Goal: Task Accomplishment & Management: Manage account settings

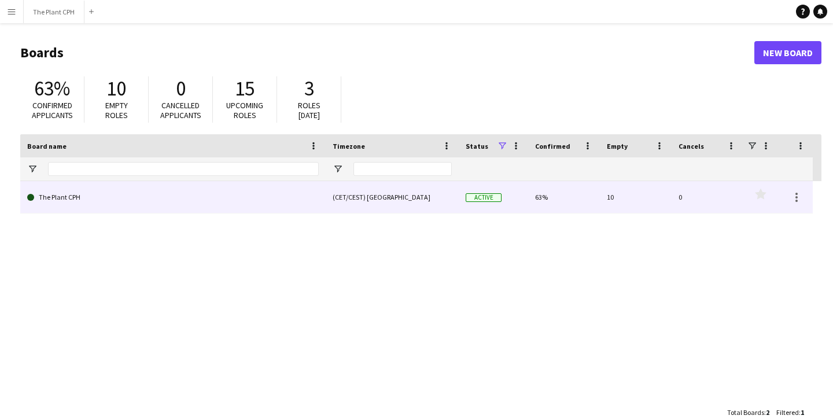
click at [201, 196] on link "The Plant CPH" at bounding box center [172, 197] width 291 height 32
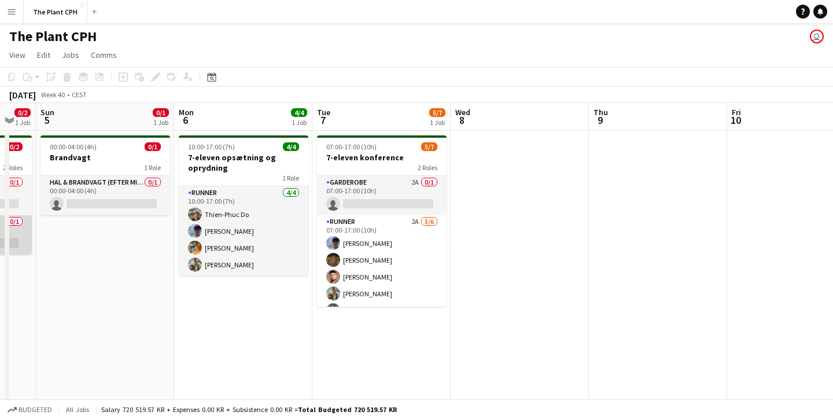
scroll to position [0, 517]
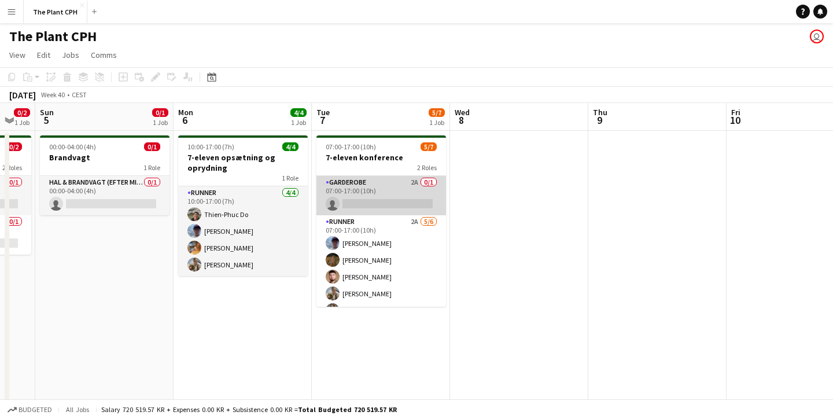
click at [362, 190] on app-card-role "Garderobe 2A 0/1 07:00-17:00 (10h) single-neutral-actions" at bounding box center [381, 195] width 130 height 39
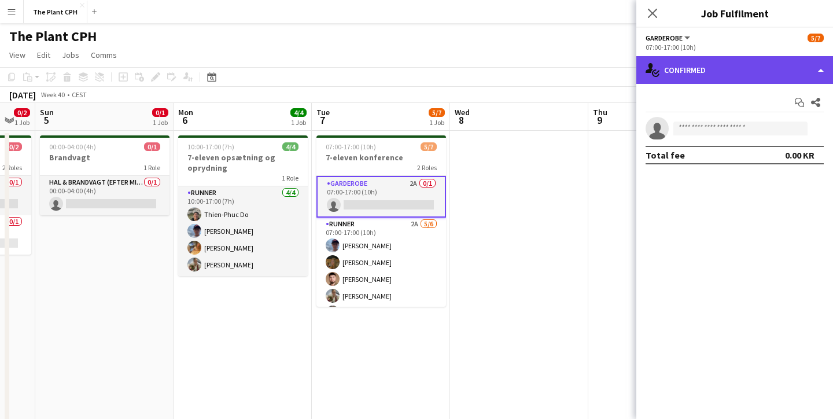
click at [704, 78] on div "single-neutral-actions-check-2 Confirmed" at bounding box center [734, 70] width 197 height 28
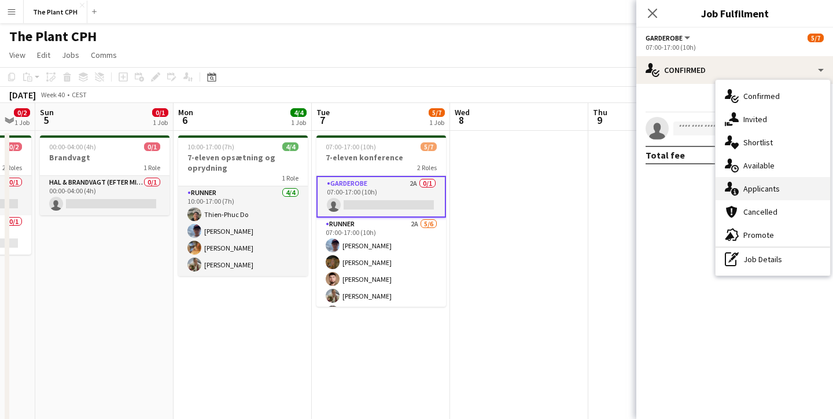
click at [748, 184] on span "Applicants" at bounding box center [761, 188] width 36 height 10
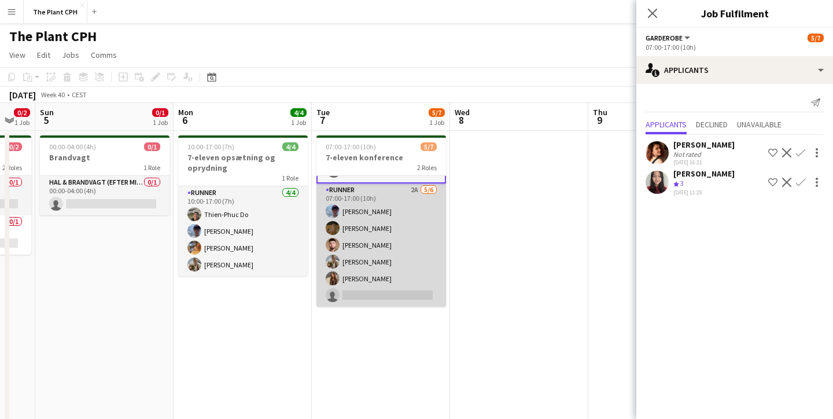
scroll to position [34, 0]
click at [368, 238] on app-card-role "Runner 2A [DATE] 07:00-17:00 (10h) [PERSON_NAME] [PERSON_NAME] [PERSON_NAME] [P…" at bounding box center [381, 244] width 130 height 123
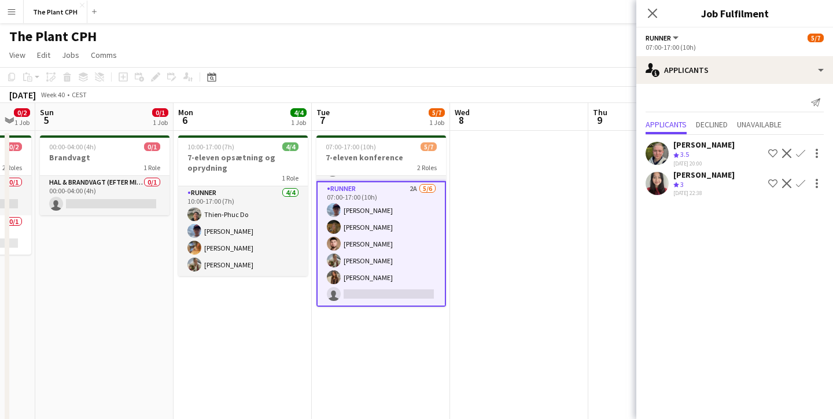
click at [800, 154] on app-icon "Confirm" at bounding box center [800, 153] width 9 height 9
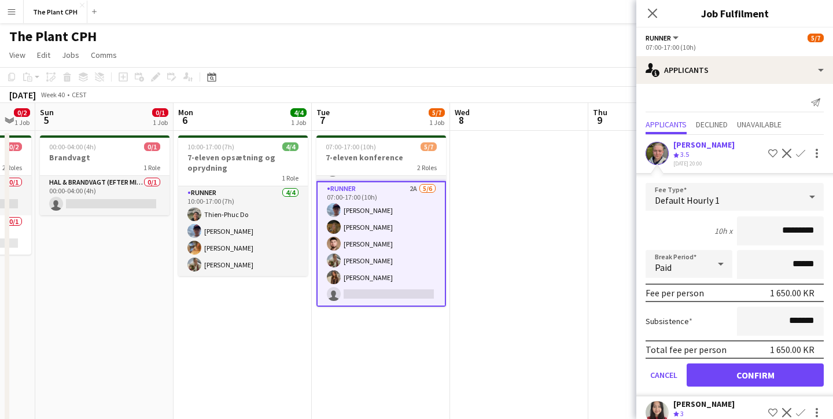
click at [741, 366] on button "Confirm" at bounding box center [754, 374] width 137 height 23
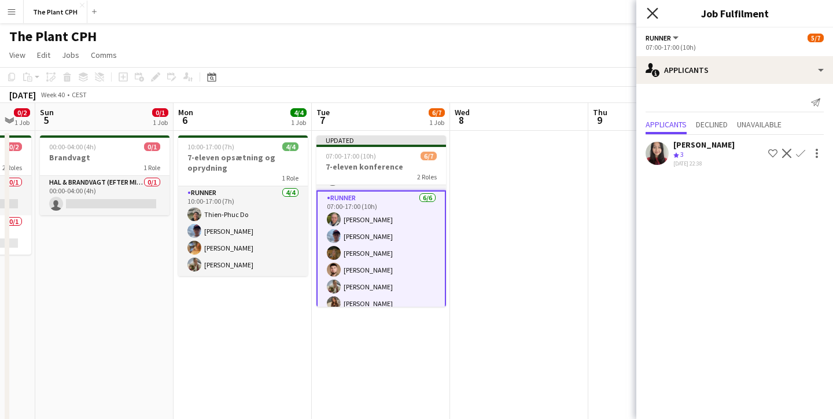
click at [653, 12] on icon at bounding box center [651, 13] width 11 height 11
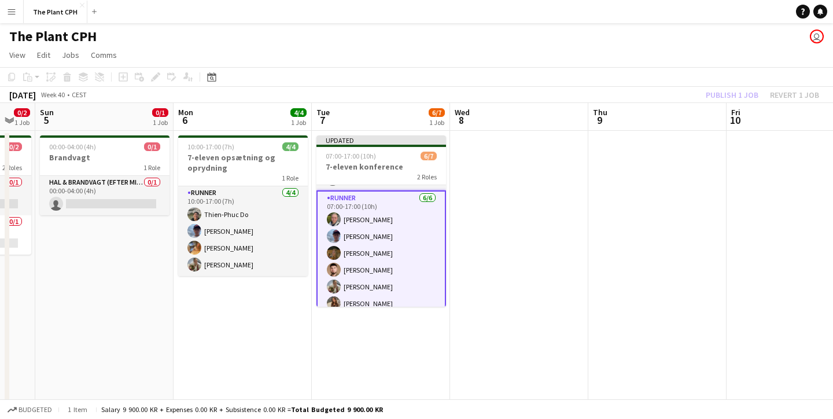
click at [724, 90] on div "Publish 1 job Revert 1 job" at bounding box center [761, 94] width 141 height 15
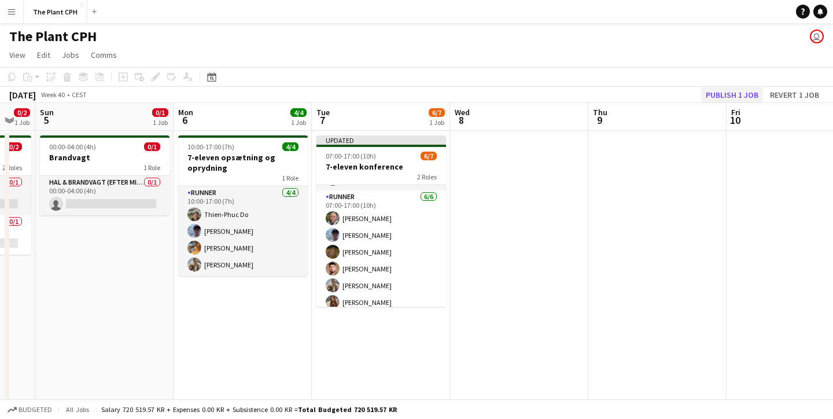
click at [724, 90] on button "Publish 1 job" at bounding box center [732, 94] width 62 height 15
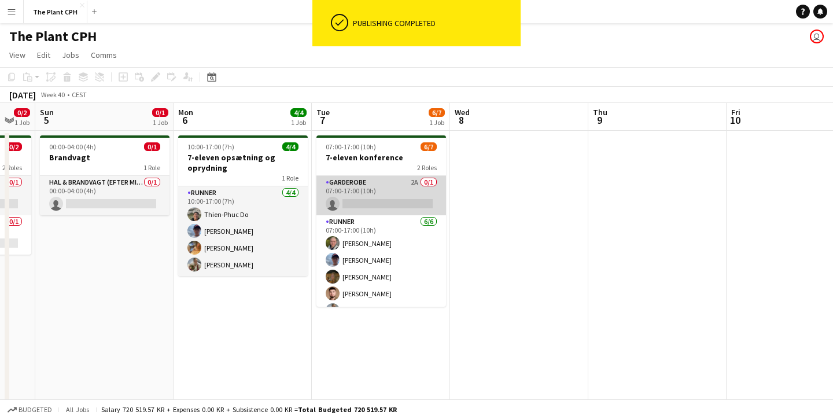
scroll to position [0, 0]
click at [370, 195] on app-card-role "Garderobe 2A 0/1 07:00-17:00 (10h) single-neutral-actions" at bounding box center [381, 195] width 130 height 39
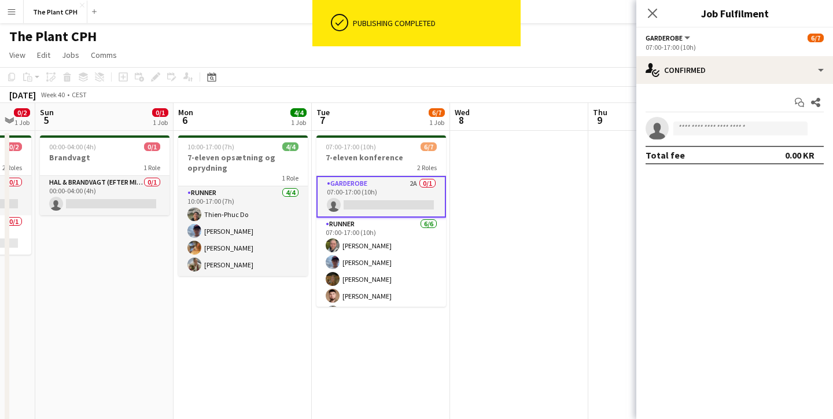
click at [734, 84] on div "Start chat Share single-neutral-actions Total fee 0.00 KR" at bounding box center [734, 129] width 197 height 90
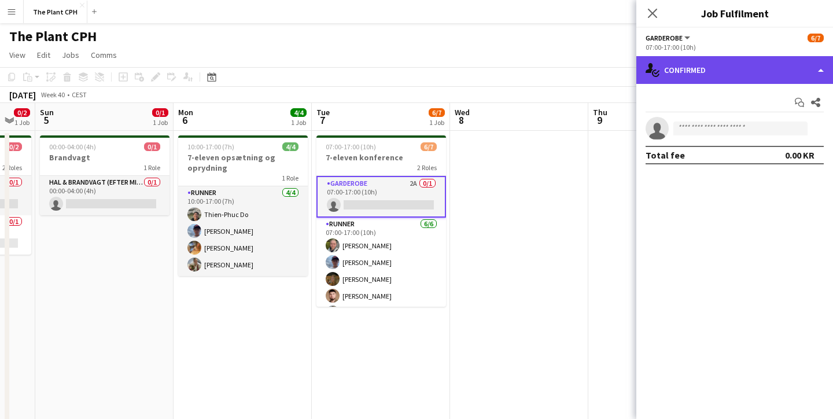
click at [745, 76] on div "single-neutral-actions-check-2 Confirmed" at bounding box center [734, 70] width 197 height 28
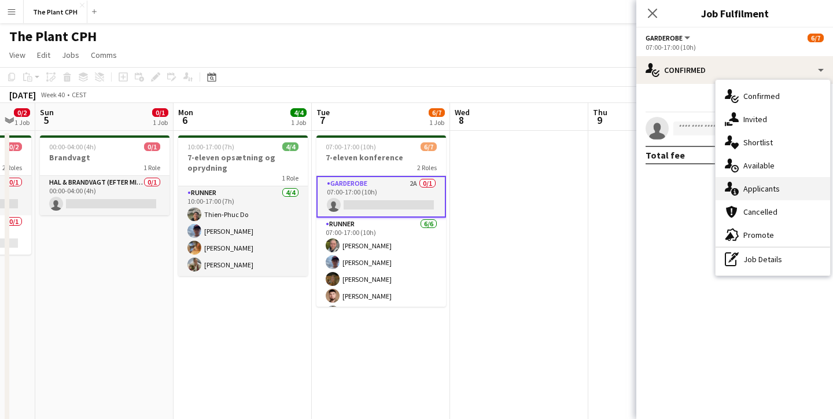
click at [757, 183] on div "single-neutral-actions-information Applicants" at bounding box center [772, 188] width 114 height 23
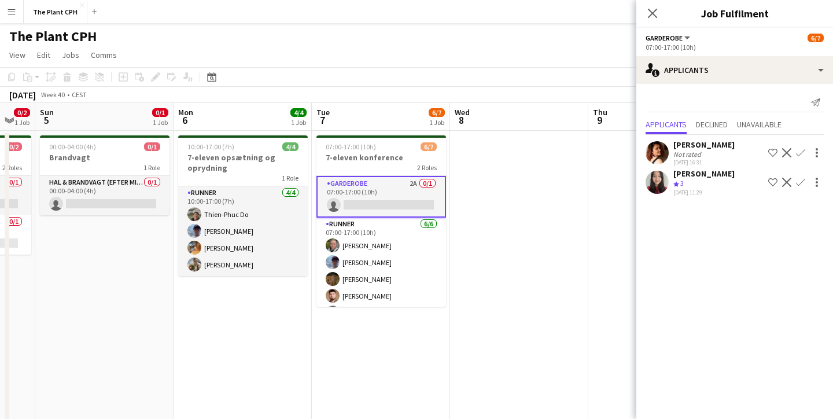
click at [799, 154] on app-icon "Confirm" at bounding box center [800, 152] width 9 height 9
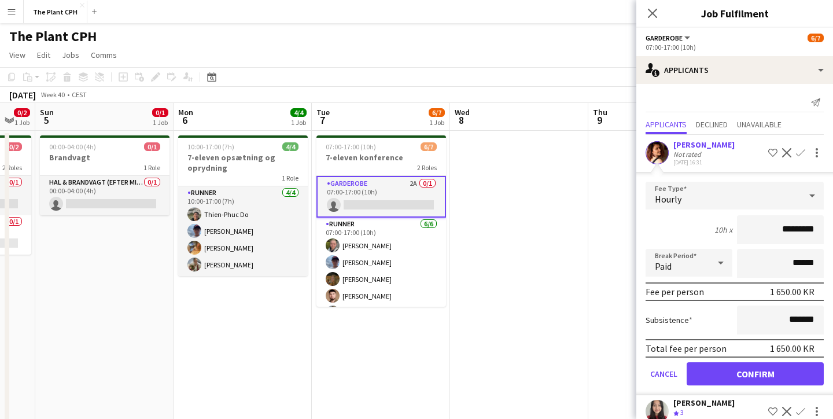
drag, startPoint x: 744, startPoint y: 324, endPoint x: 720, endPoint y: 114, distance: 211.8
click at [720, 114] on div "Send notification Applicants Declined Unavailable [PERSON_NAME] Not rated [DATE…" at bounding box center [734, 260] width 197 height 353
click at [656, 9] on icon at bounding box center [651, 13] width 11 height 11
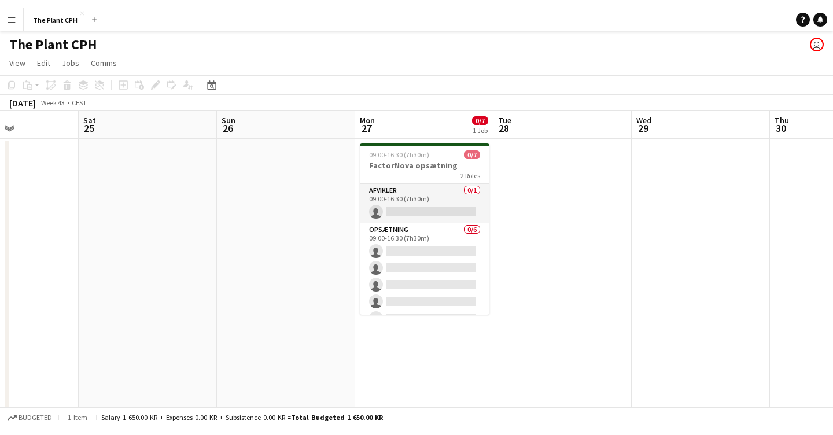
scroll to position [0, 365]
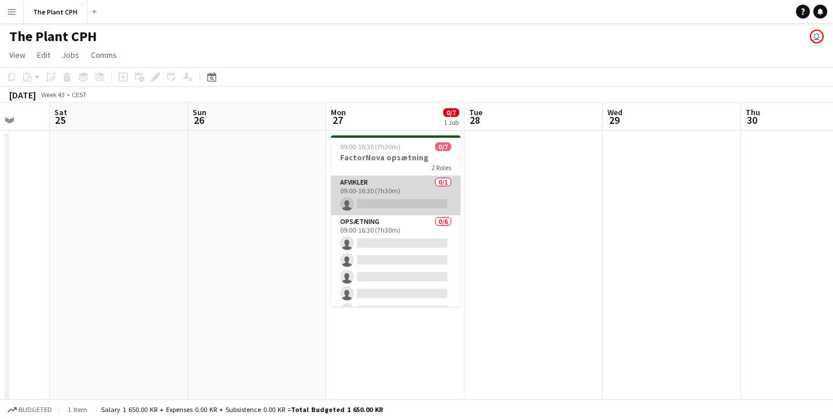
click at [408, 188] on app-card-role "Afvikler 0/1 09:00-16:30 (7h30m) single-neutral-actions" at bounding box center [396, 195] width 130 height 39
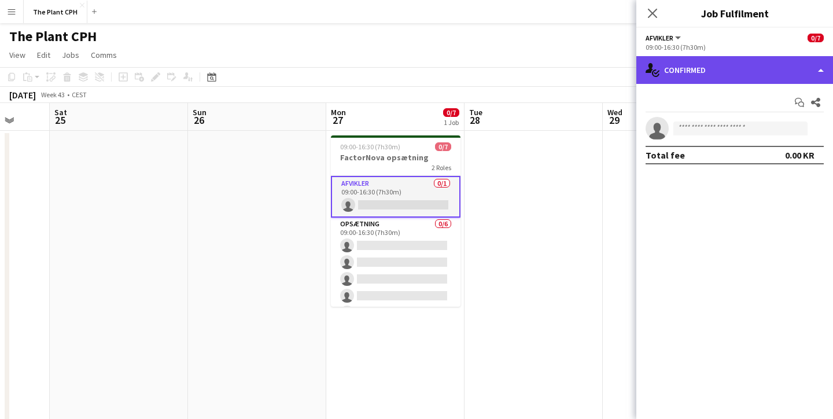
click at [754, 70] on div "single-neutral-actions-check-2 Confirmed" at bounding box center [734, 70] width 197 height 28
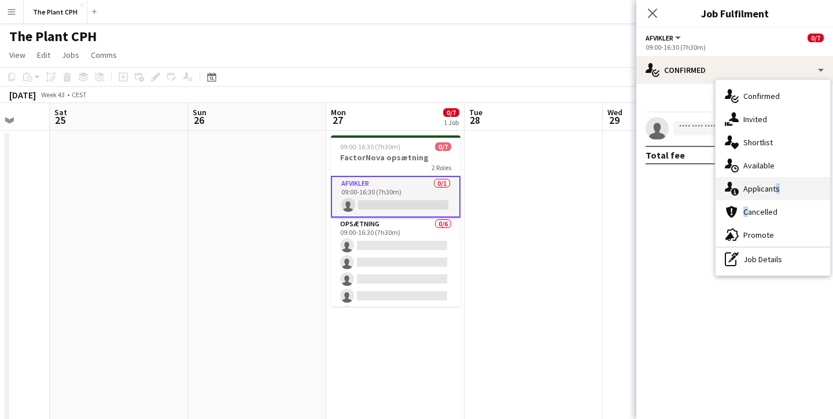
drag, startPoint x: 764, startPoint y: 200, endPoint x: 772, endPoint y: 186, distance: 16.4
click at [772, 186] on div "single-neutral-actions-check-2 Confirmed single-neutral-actions-share-1 Invited…" at bounding box center [772, 177] width 114 height 195
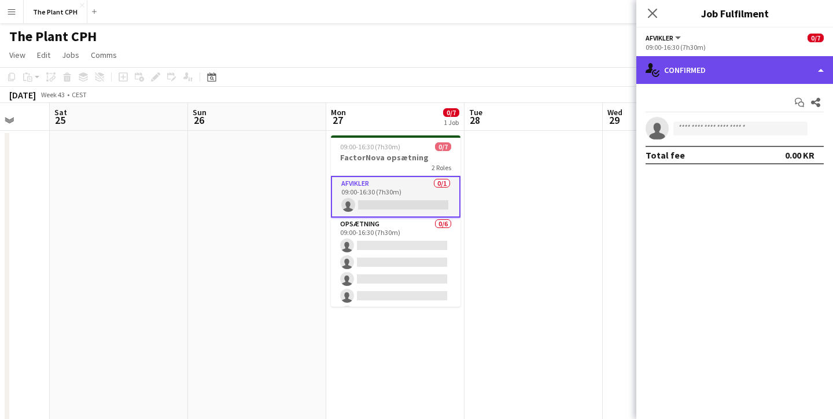
click at [750, 62] on div "single-neutral-actions-check-2 Confirmed" at bounding box center [734, 70] width 197 height 28
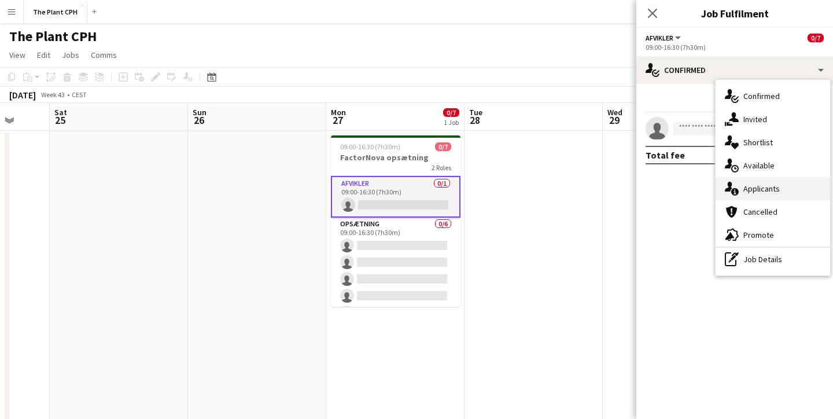
click at [768, 184] on span "Applicants" at bounding box center [761, 188] width 36 height 10
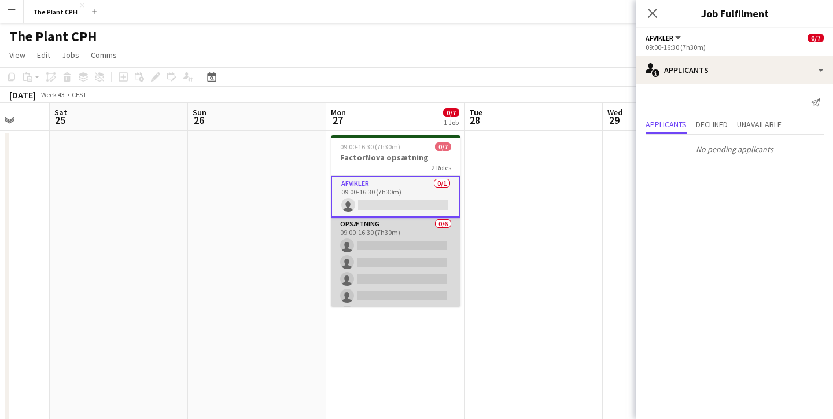
click at [416, 232] on app-card-role "Opsætning 0/6 09:00-16:30 (7h30m) single-neutral-actions single-neutral-actions…" at bounding box center [396, 278] width 130 height 123
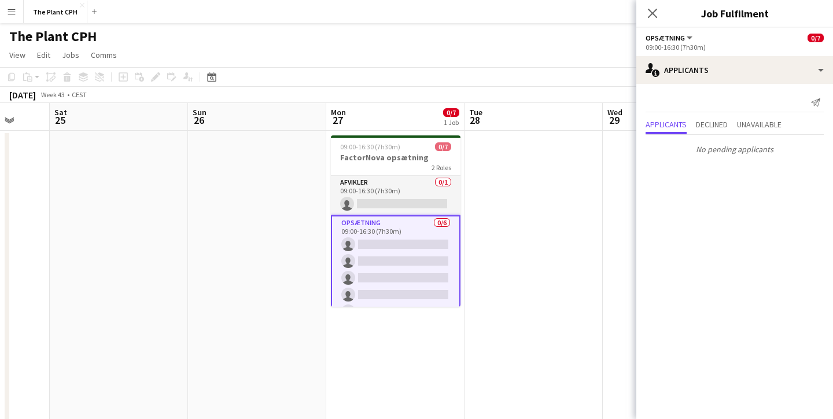
click at [20, 11] on button "Menu" at bounding box center [11, 11] width 23 height 23
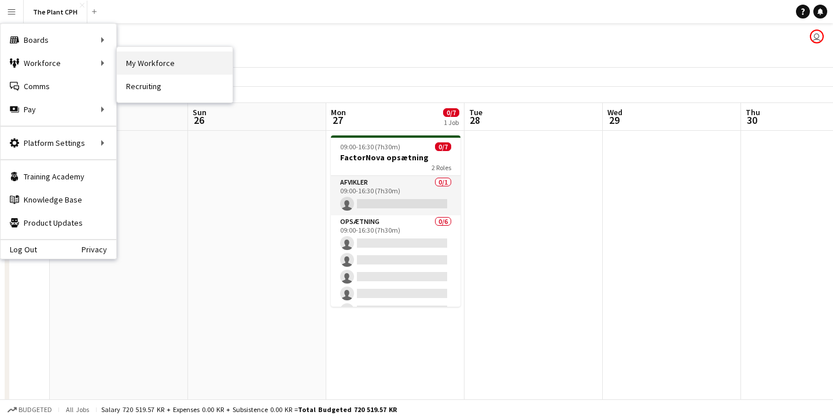
click at [151, 65] on link "My Workforce" at bounding box center [175, 62] width 116 height 23
